Goal: Task Accomplishment & Management: Use online tool/utility

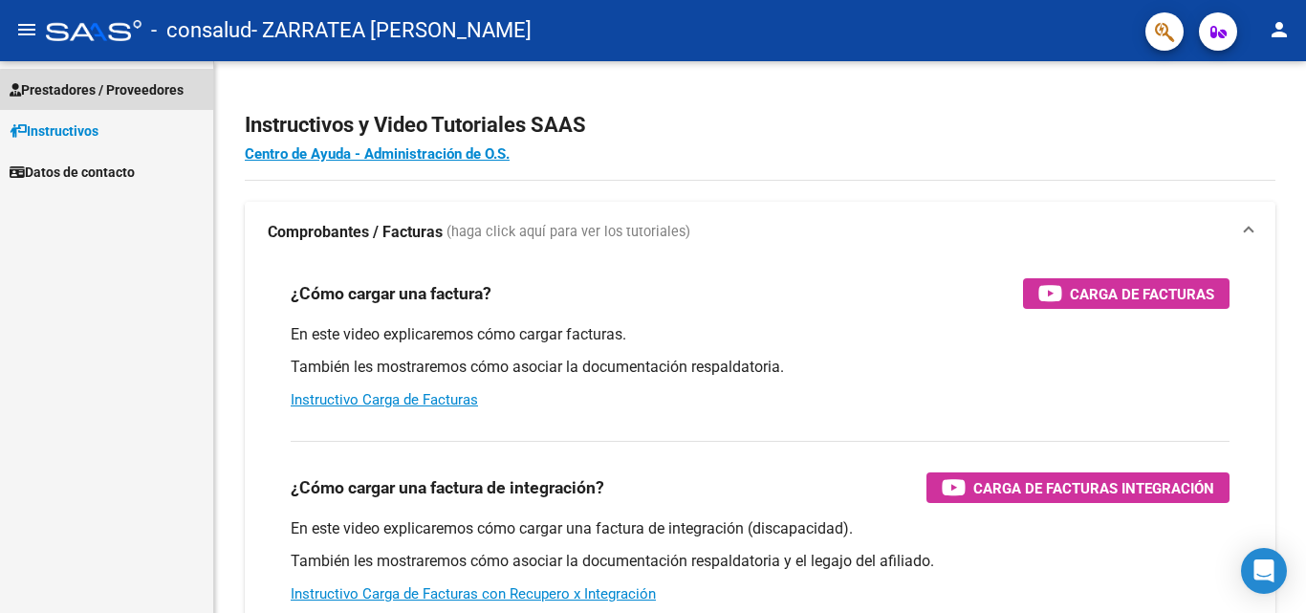
click at [172, 95] on span "Prestadores / Proveedores" at bounding box center [97, 89] width 174 height 21
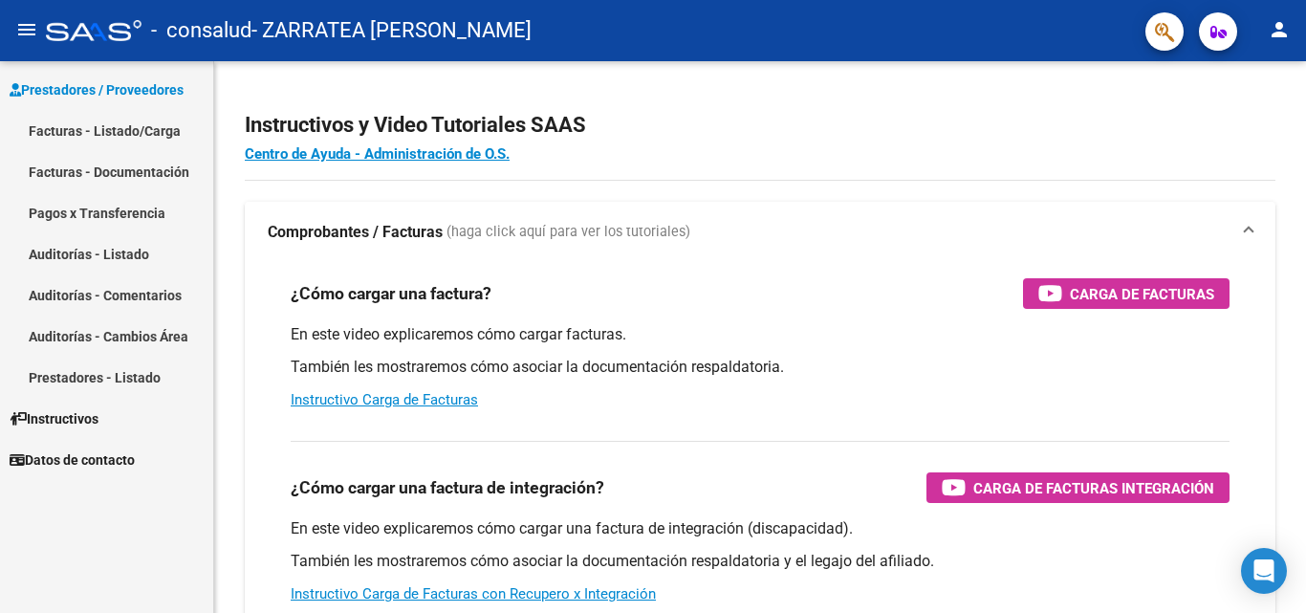
click at [155, 132] on link "Facturas - Listado/Carga" at bounding box center [106, 130] width 213 height 41
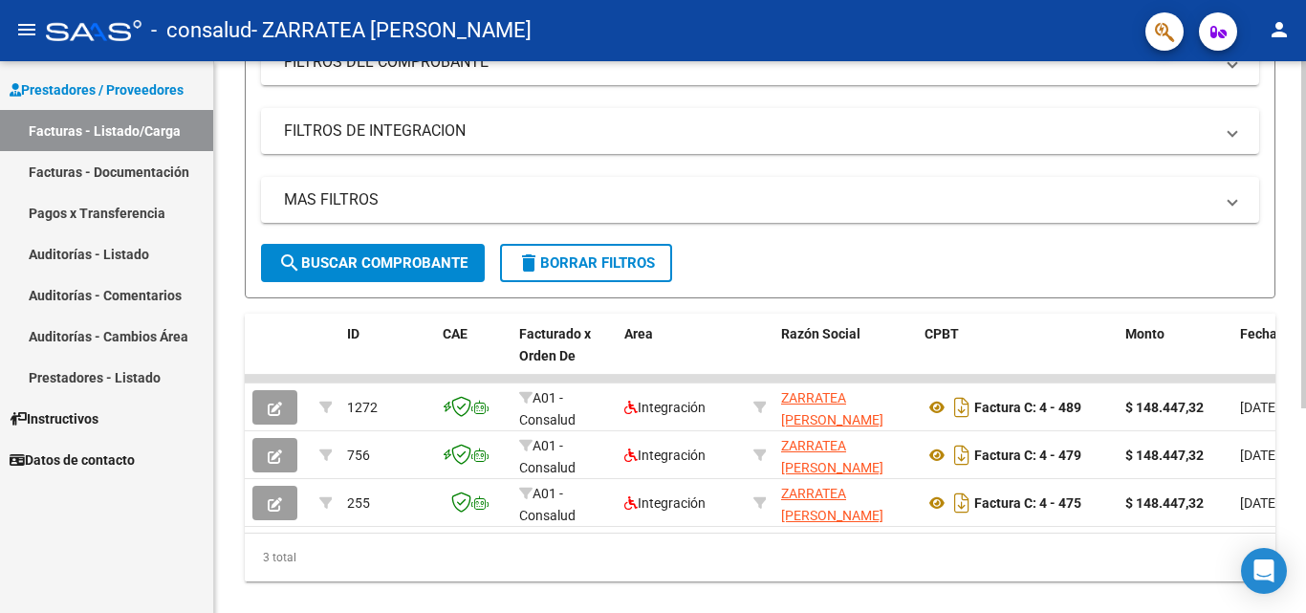
scroll to position [293, 0]
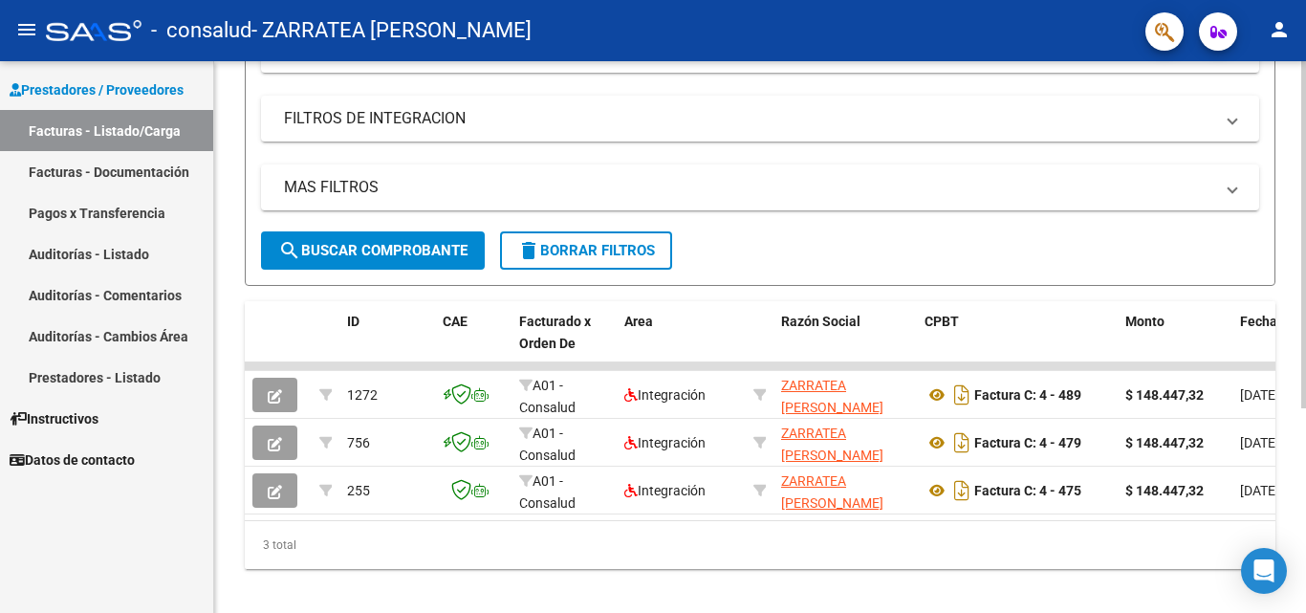
click at [1305, 293] on div at bounding box center [1303, 427] width 5 height 347
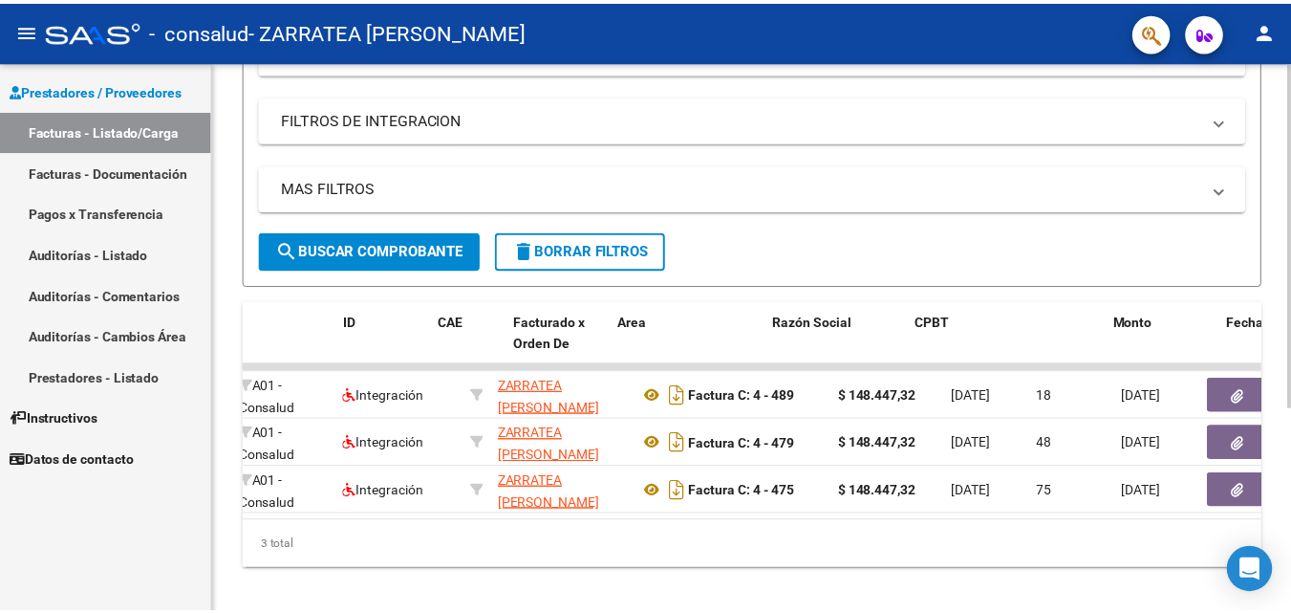
scroll to position [0, 0]
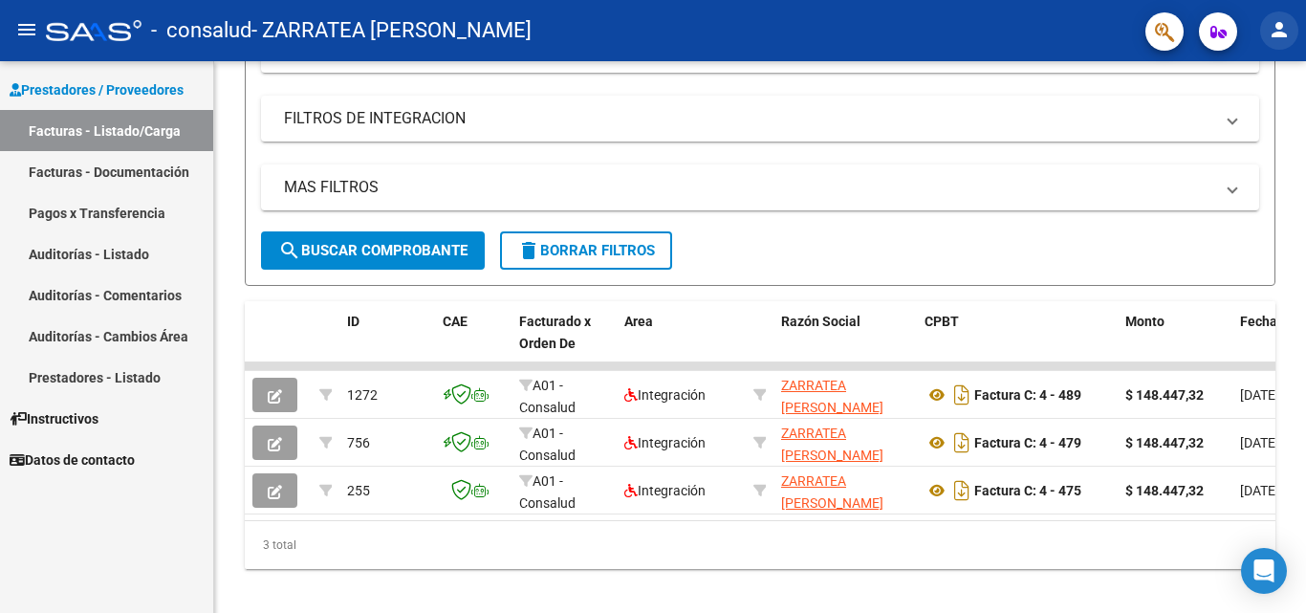
click at [1272, 23] on mat-icon "person" at bounding box center [1279, 29] width 23 height 23
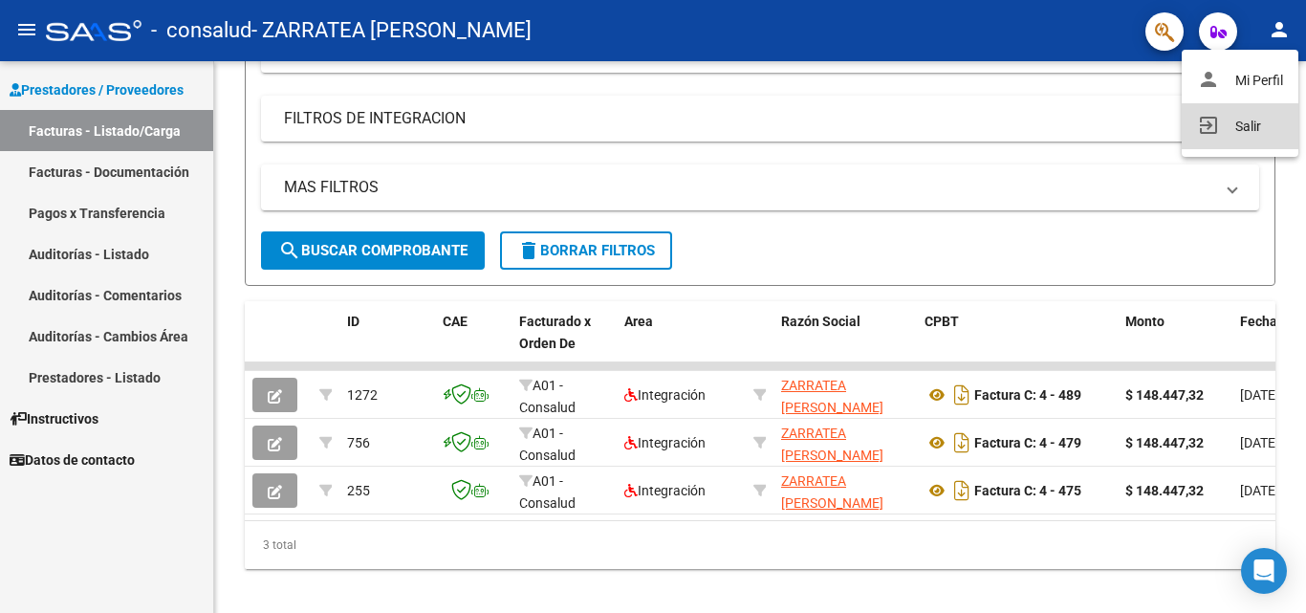
click at [1244, 120] on button "exit_to_app Salir" at bounding box center [1240, 126] width 117 height 46
